Goal: Transaction & Acquisition: Subscribe to service/newsletter

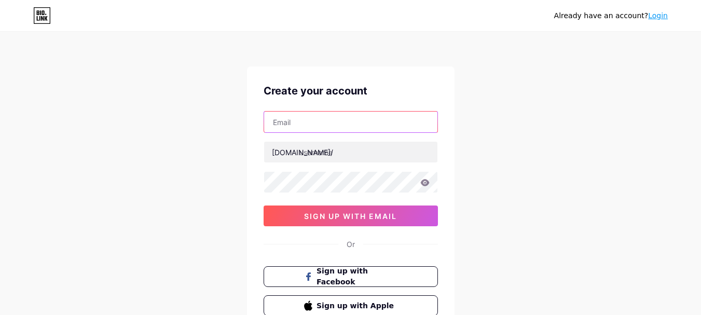
click at [356, 117] on input "text" at bounding box center [350, 122] width 173 height 21
type input "[EMAIL_ADDRESS][DOMAIN_NAME]"
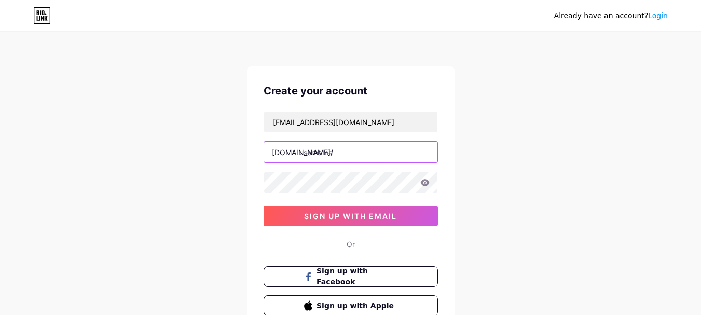
click at [344, 149] on input "text" at bounding box center [350, 152] width 173 height 21
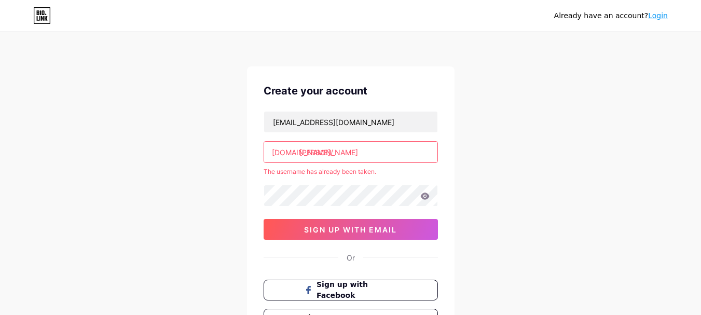
click at [336, 156] on input "[PERSON_NAME]" at bounding box center [350, 152] width 173 height 21
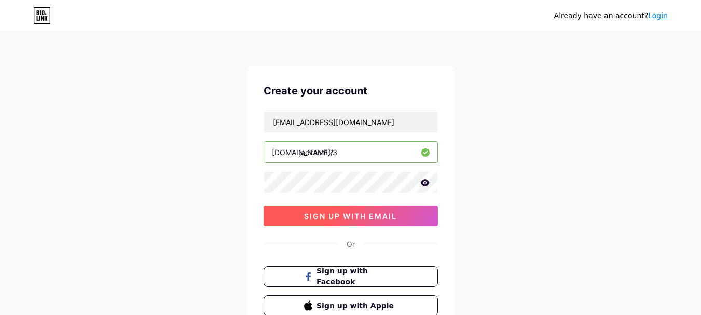
type input "jackson123"
click at [390, 221] on button "sign up with email" at bounding box center [350, 215] width 174 height 21
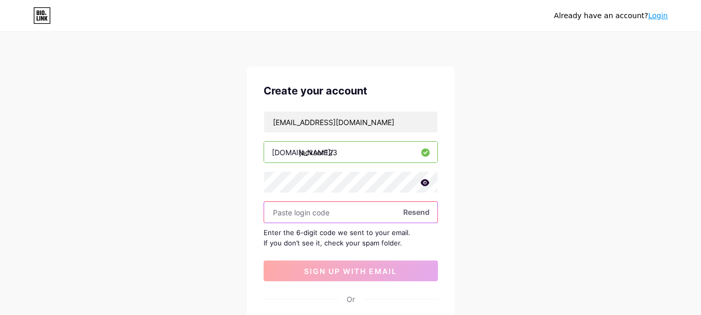
paste input "402243"
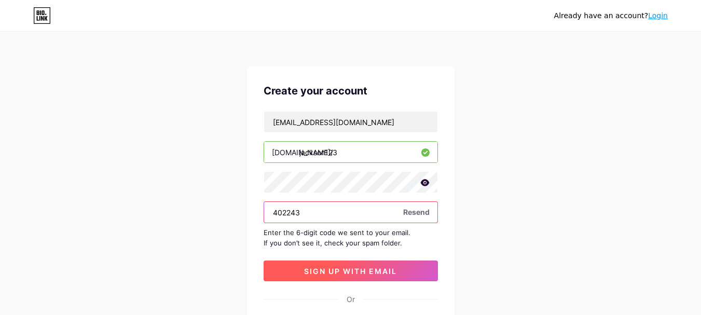
type input "402243"
click at [349, 268] on span "sign up with email" at bounding box center [350, 271] width 93 height 9
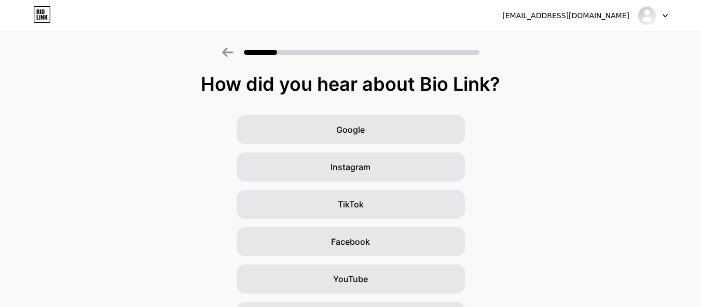
click at [657, 16] on div at bounding box center [652, 15] width 30 height 19
click at [355, 60] on div at bounding box center [350, 49] width 701 height 36
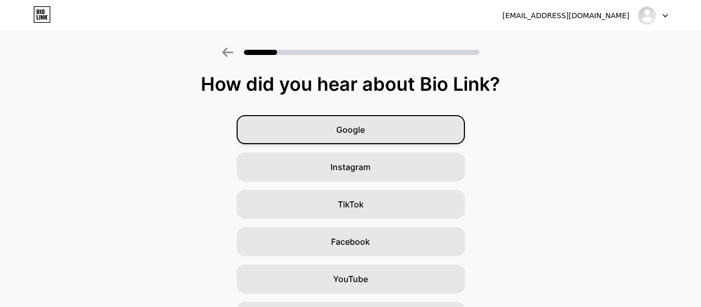
click at [341, 126] on span "Google" at bounding box center [350, 129] width 29 height 12
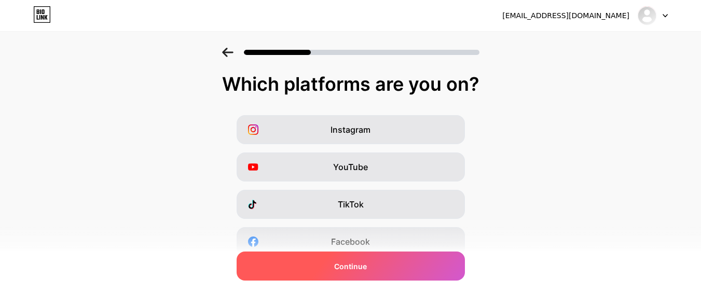
click at [381, 267] on div "Continue" at bounding box center [351, 266] width 228 height 29
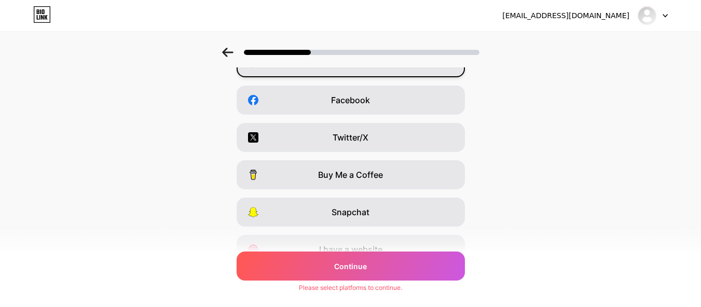
scroll to position [192, 0]
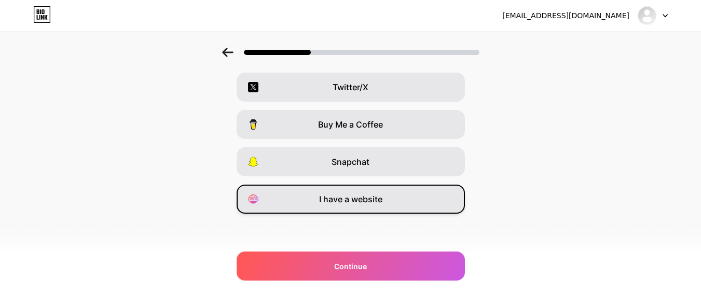
click at [393, 195] on div "I have a website" at bounding box center [351, 199] width 228 height 29
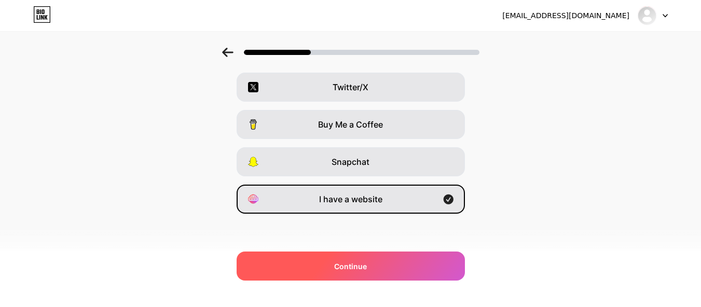
click at [374, 257] on div "Continue" at bounding box center [351, 266] width 228 height 29
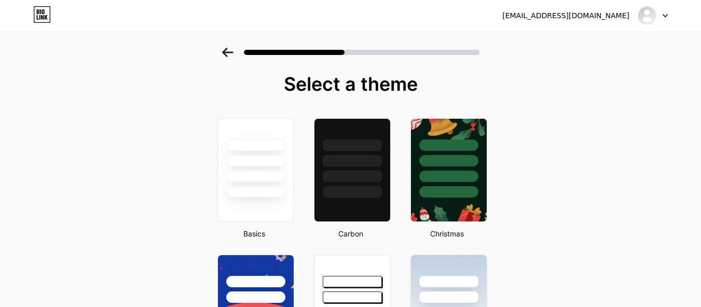
scroll to position [311, 0]
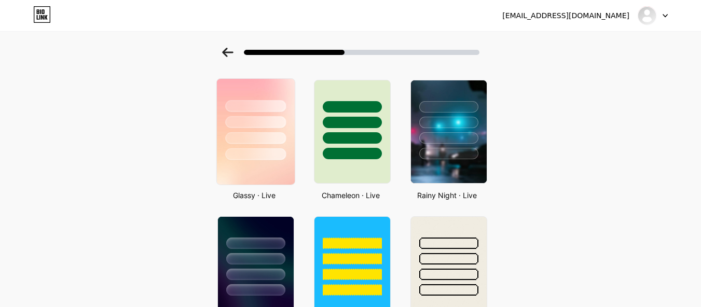
click at [224, 162] on img at bounding box center [255, 132] width 78 height 106
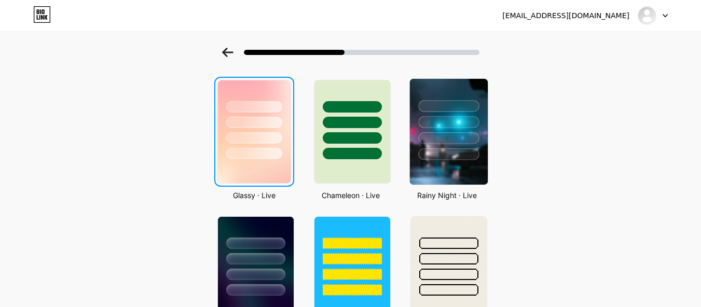
scroll to position [0, 0]
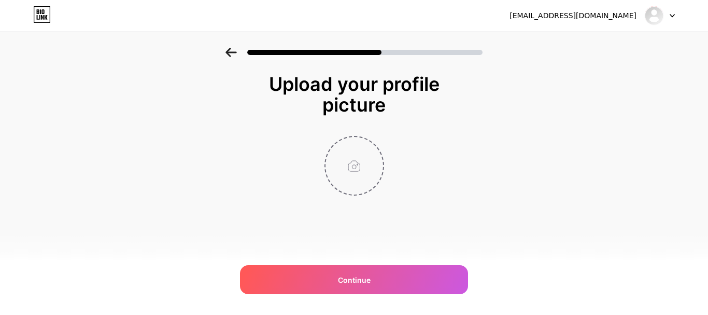
click at [351, 173] on input "file" at bounding box center [355, 166] width 58 height 58
type input "C:\fakepath\Lamborghini PNG (1).jpg"
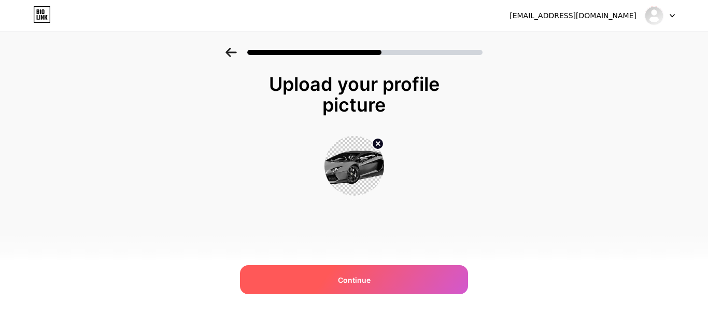
click at [363, 279] on span "Continue" at bounding box center [354, 279] width 33 height 11
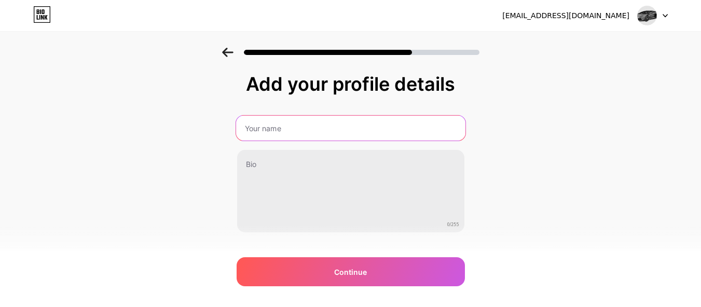
click at [330, 117] on input "text" at bounding box center [349, 128] width 229 height 25
type input "[PERSON_NAME]"
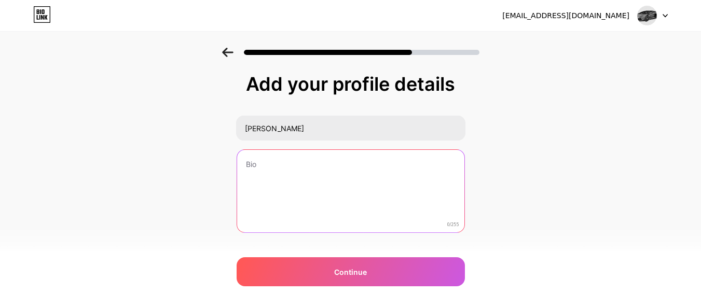
click at [297, 193] on textarea at bounding box center [350, 192] width 227 height 84
paste textarea "If you're looking for an affordable and convenient way to get around the city, …"
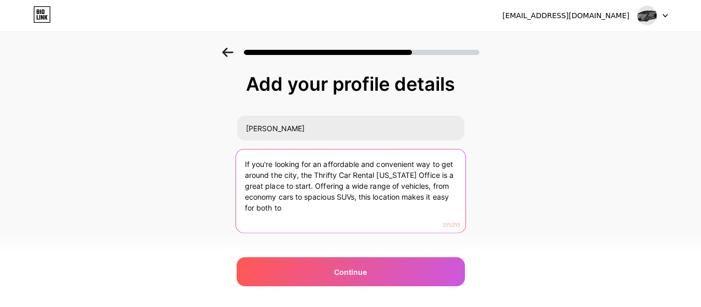
drag, startPoint x: 317, startPoint y: 188, endPoint x: 324, endPoint y: 214, distance: 26.3
click at [324, 214] on textarea "If you're looking for an affordable and convenient way to get around the city, …" at bounding box center [349, 191] width 229 height 85
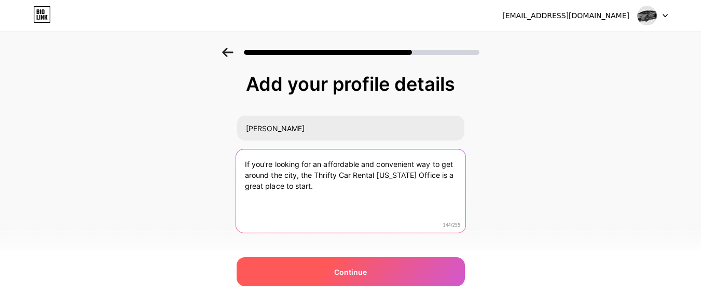
type textarea "If you're looking for an affordable and convenient way to get around the city, …"
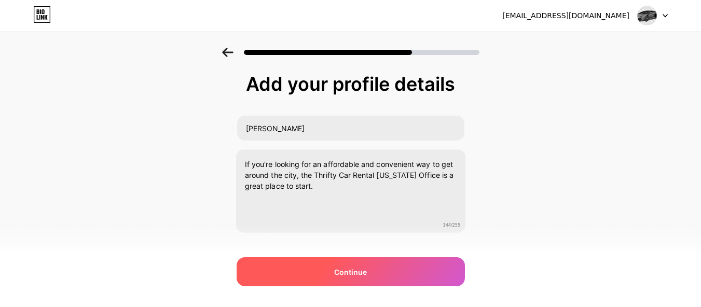
click at [332, 265] on div "Continue" at bounding box center [351, 271] width 228 height 29
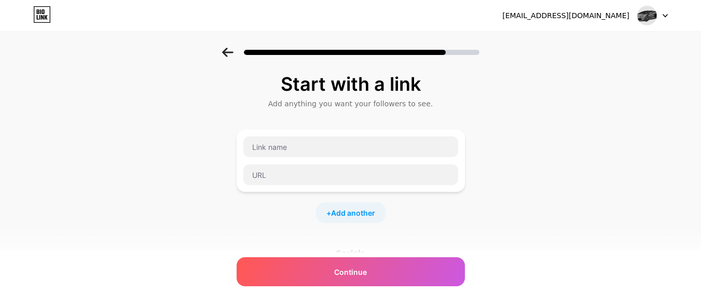
click at [316, 135] on div at bounding box center [351, 161] width 228 height 62
click at [315, 140] on input "text" at bounding box center [350, 146] width 215 height 21
paste input "Thrifty Car Rental [US_STATE] Office"
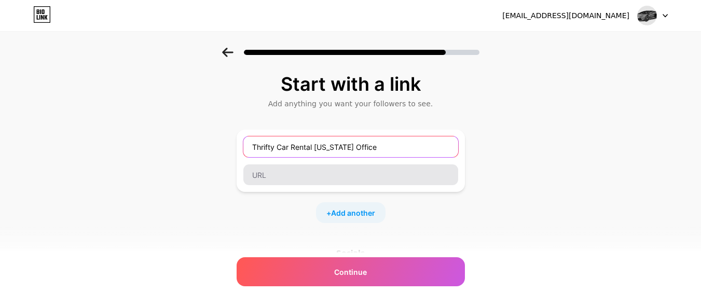
type input "Thrifty Car Rental [US_STATE] Office"
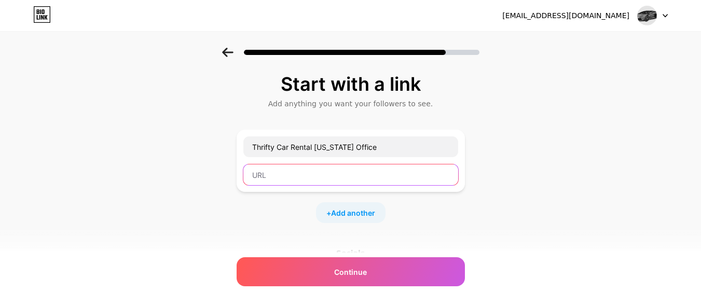
click at [307, 170] on input "text" at bounding box center [350, 174] width 215 height 21
paste input "[URL][DOMAIN_NAME]"
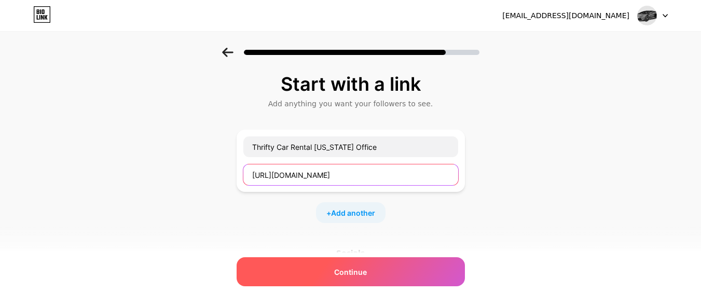
type input "[URL][DOMAIN_NAME]"
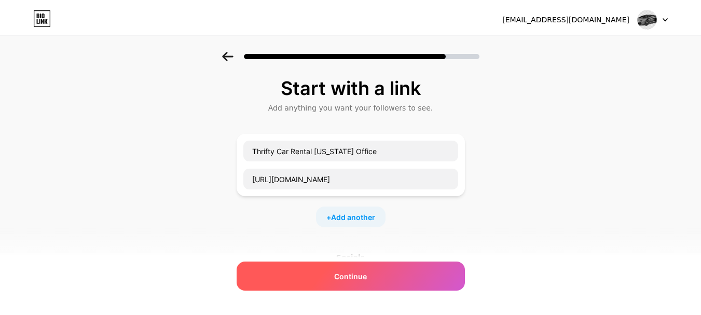
scroll to position [0, 0]
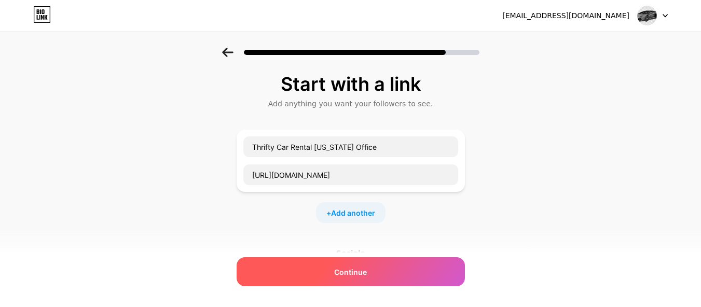
click at [352, 270] on span "Continue" at bounding box center [350, 272] width 33 height 11
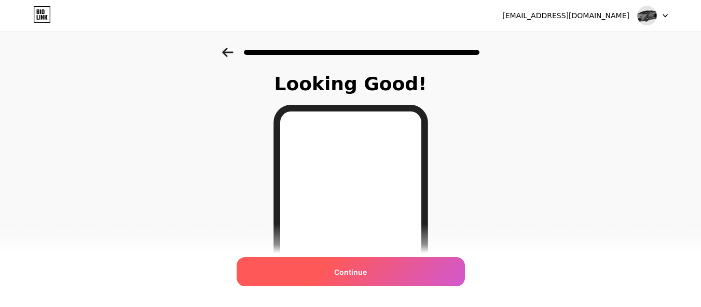
click at [408, 266] on div "Continue" at bounding box center [351, 271] width 228 height 29
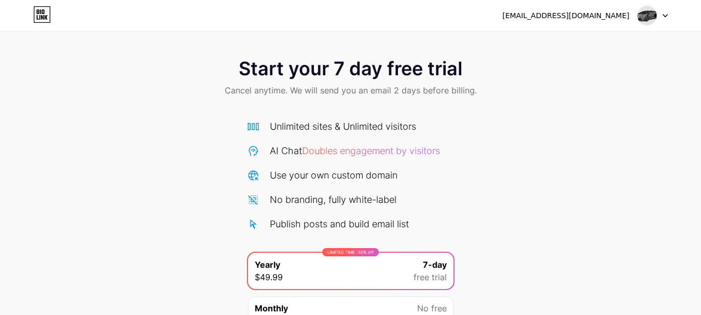
scroll to position [103, 0]
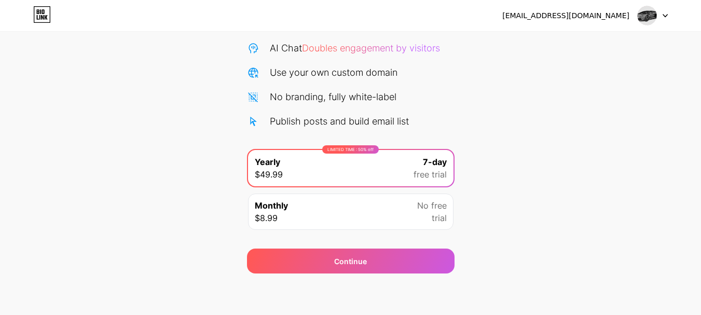
click at [420, 202] on span "No free" at bounding box center [432, 205] width 30 height 12
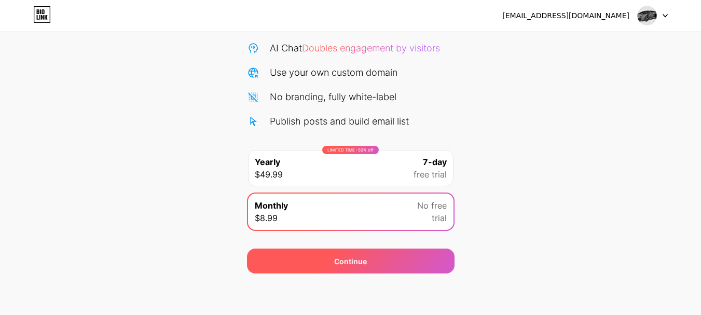
click at [434, 254] on div "Continue" at bounding box center [350, 260] width 207 height 25
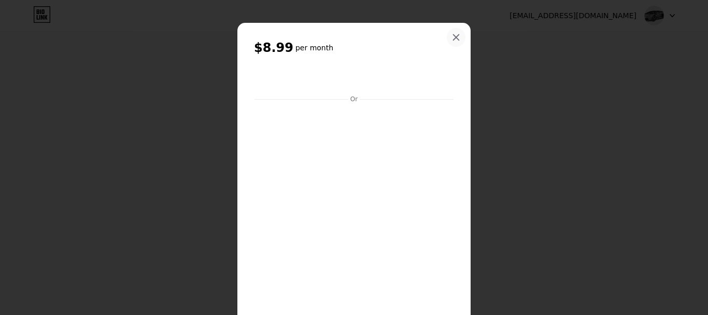
click at [454, 39] on icon at bounding box center [457, 38] width 6 height 6
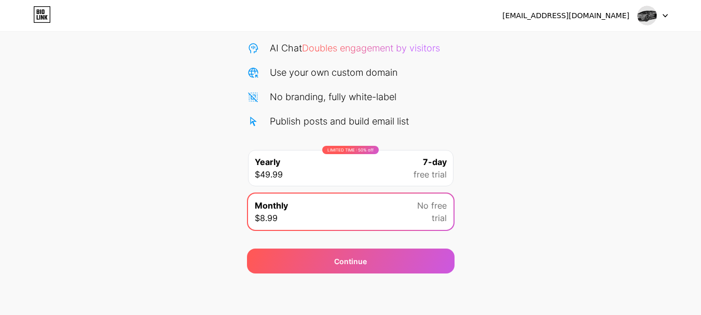
click at [657, 15] on div at bounding box center [652, 15] width 30 height 19
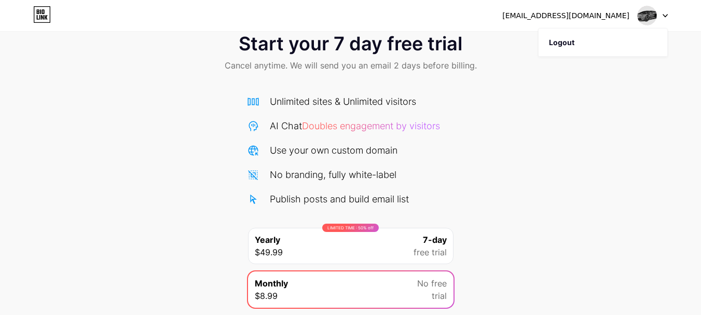
scroll to position [0, 0]
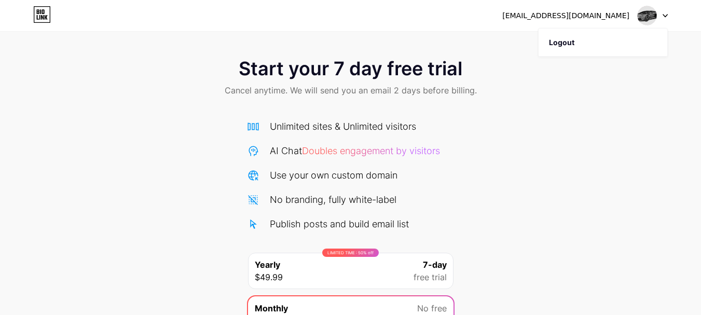
click at [262, 127] on div "Unlimited sites & Unlimited visitors" at bounding box center [350, 126] width 207 height 14
click at [38, 11] on icon at bounding box center [42, 14] width 18 height 17
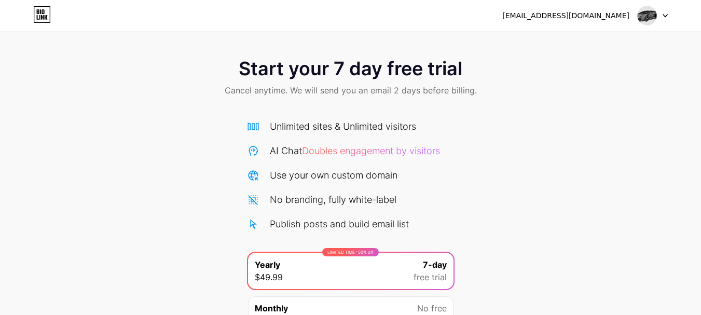
click at [663, 15] on icon at bounding box center [665, 16] width 4 height 3
click at [613, 38] on li "Logout" at bounding box center [602, 43] width 129 height 28
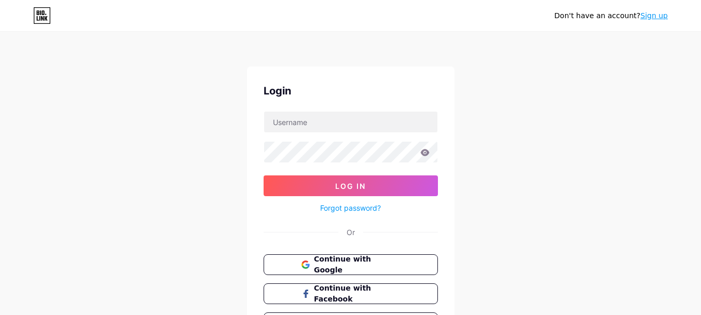
type input "[EMAIL_ADDRESS][DOMAIN_NAME]"
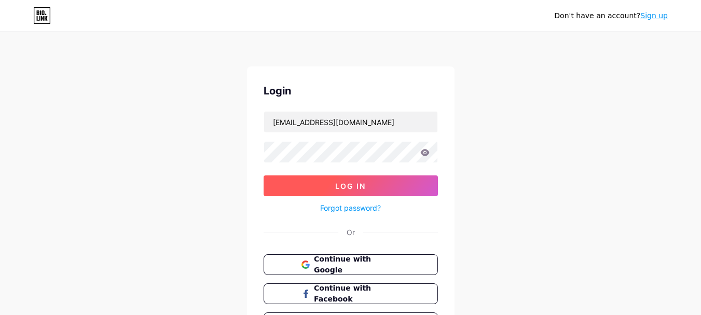
click at [370, 183] on button "Log In" at bounding box center [350, 185] width 174 height 21
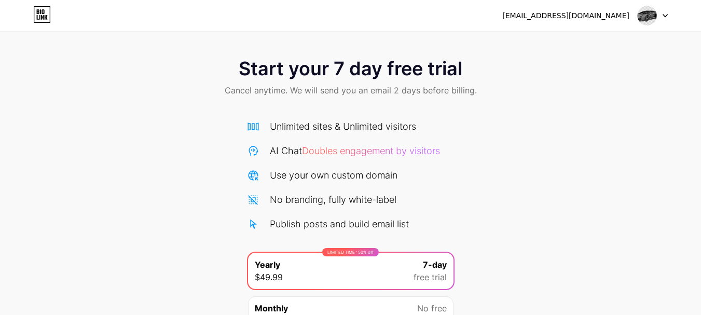
click at [382, 148] on span "Doubles engagement by visitors" at bounding box center [371, 150] width 138 height 11
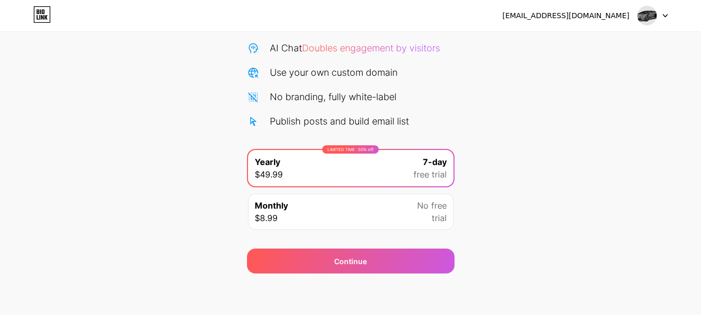
click at [376, 207] on div "Monthly $8.99 No free trial" at bounding box center [350, 211] width 205 height 36
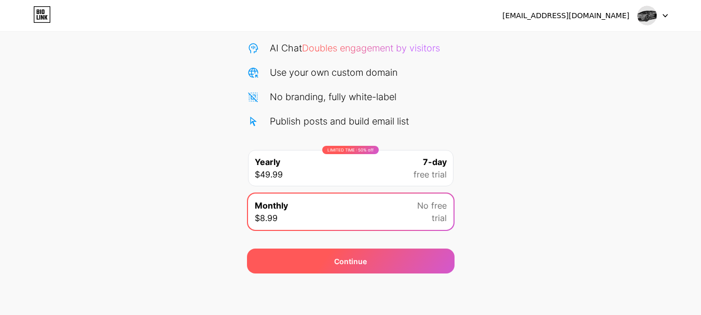
click at [370, 258] on div "Continue" at bounding box center [350, 260] width 207 height 25
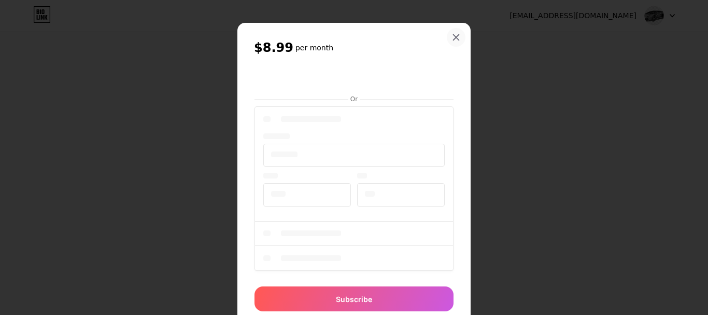
click at [454, 35] on icon at bounding box center [456, 37] width 8 height 8
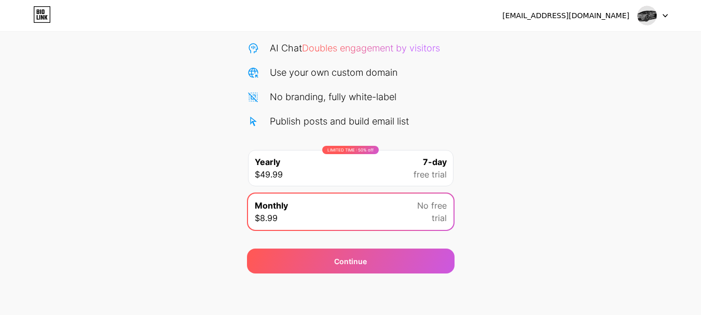
click at [369, 163] on div "LIMITED TIME : 50% off Yearly $49.99 7-day free trial" at bounding box center [350, 168] width 205 height 36
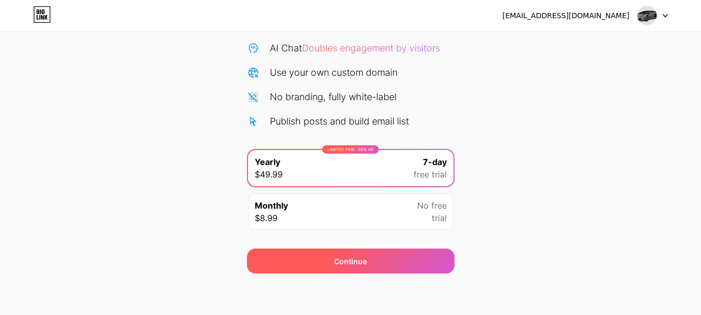
click at [354, 260] on div "Continue" at bounding box center [350, 261] width 33 height 11
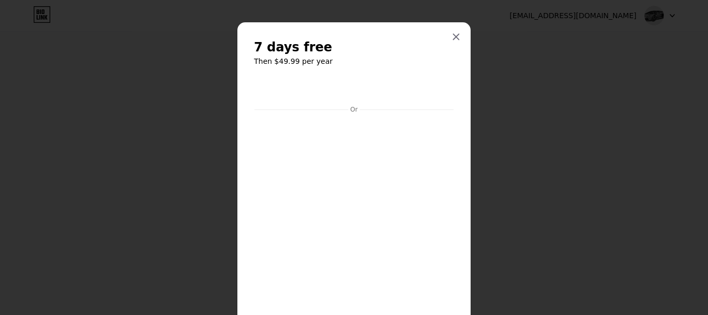
scroll to position [0, 0]
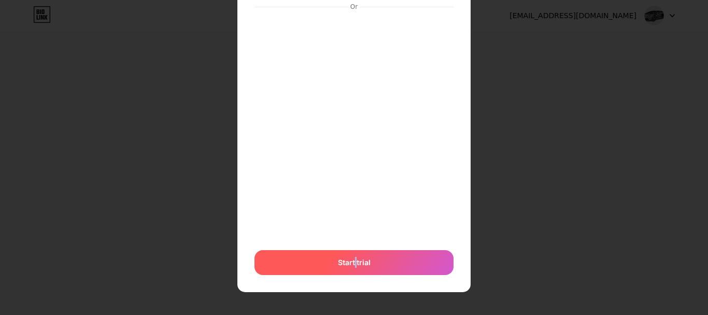
click at [352, 265] on span "Start trial" at bounding box center [354, 262] width 33 height 11
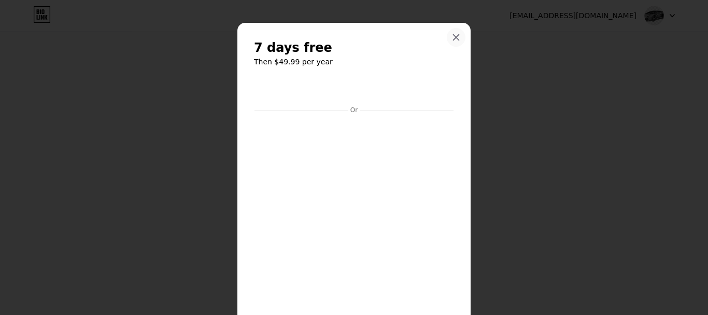
click at [456, 32] on div at bounding box center [456, 37] width 19 height 19
